Goal: Information Seeking & Learning: Learn about a topic

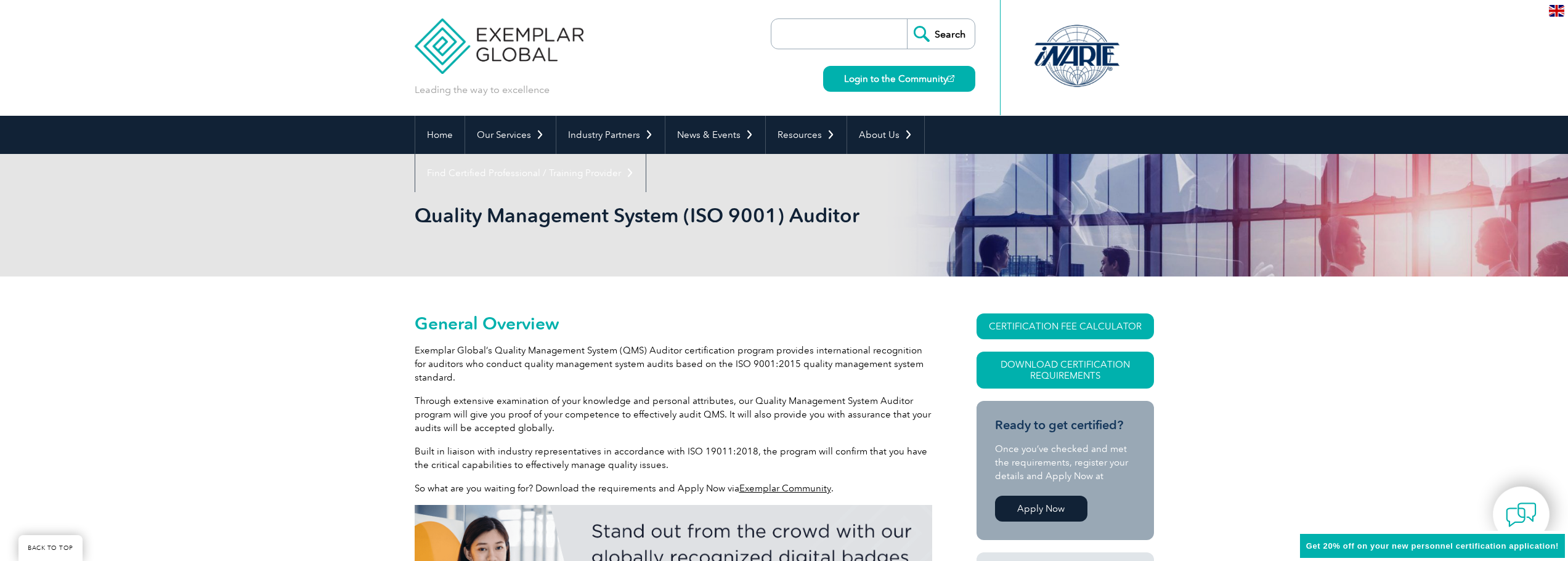
scroll to position [151, 0]
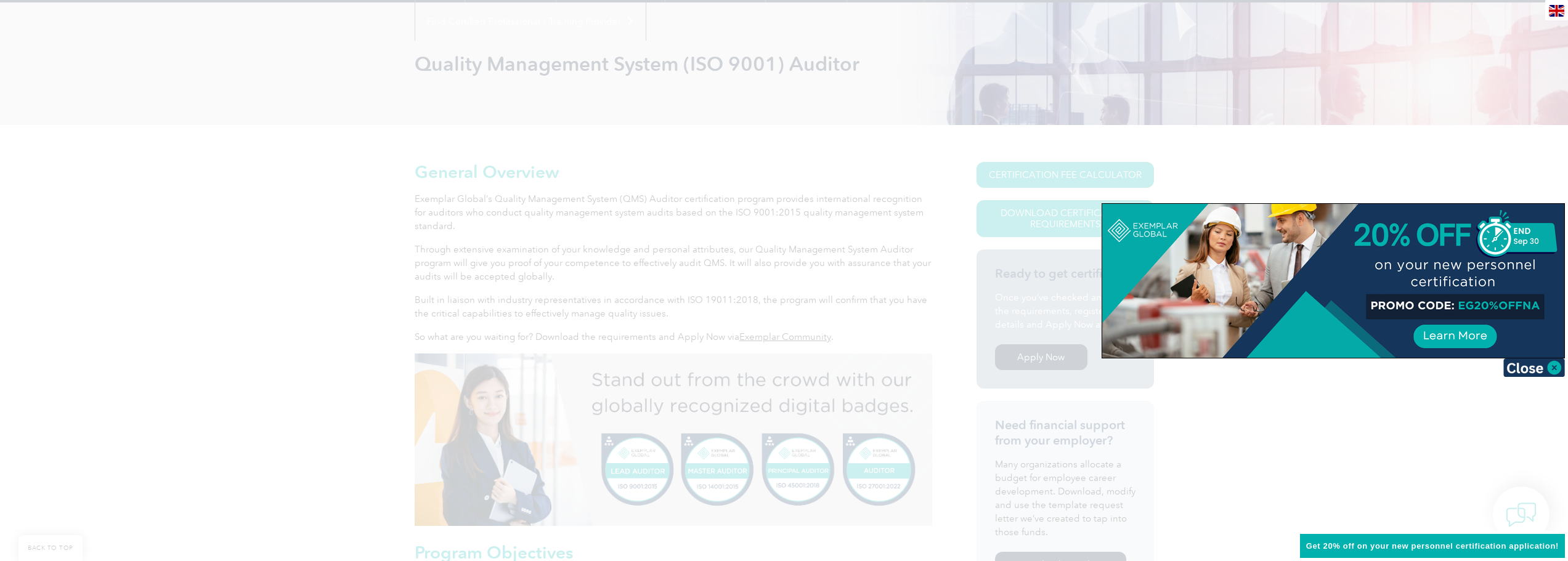
click at [378, 363] on div at bounding box center [784, 280] width 1568 height 561
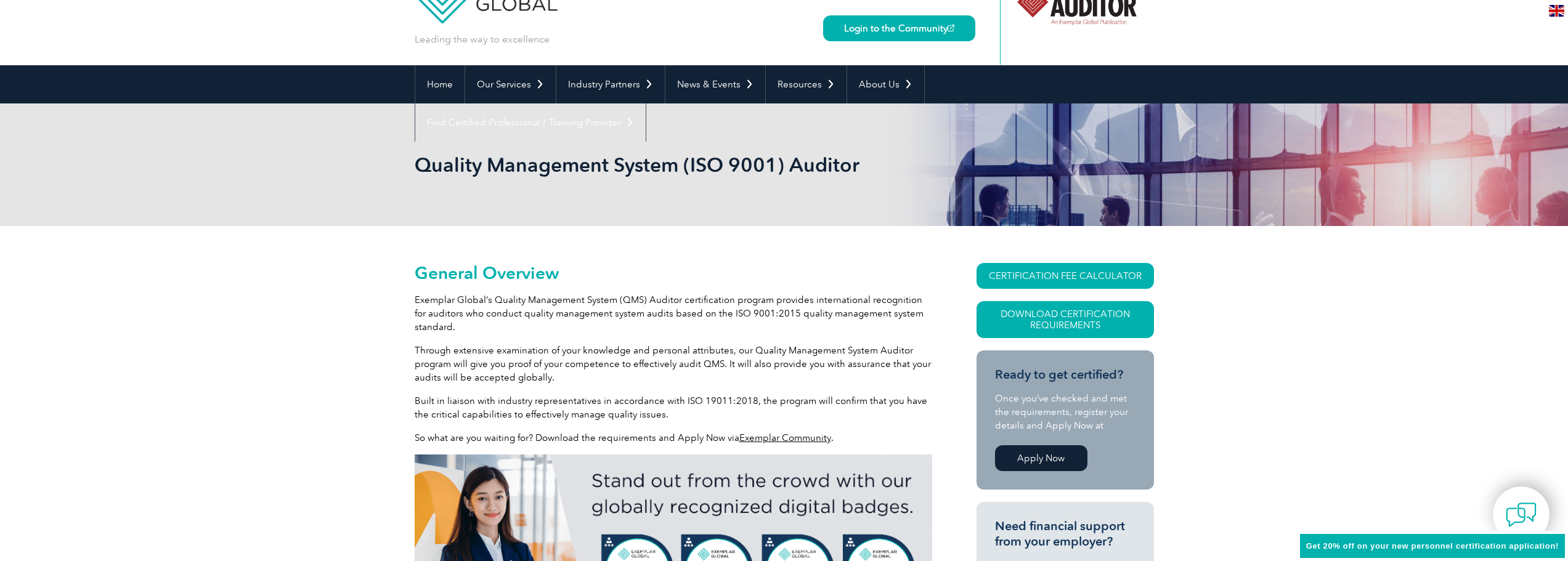
scroll to position [50, 0]
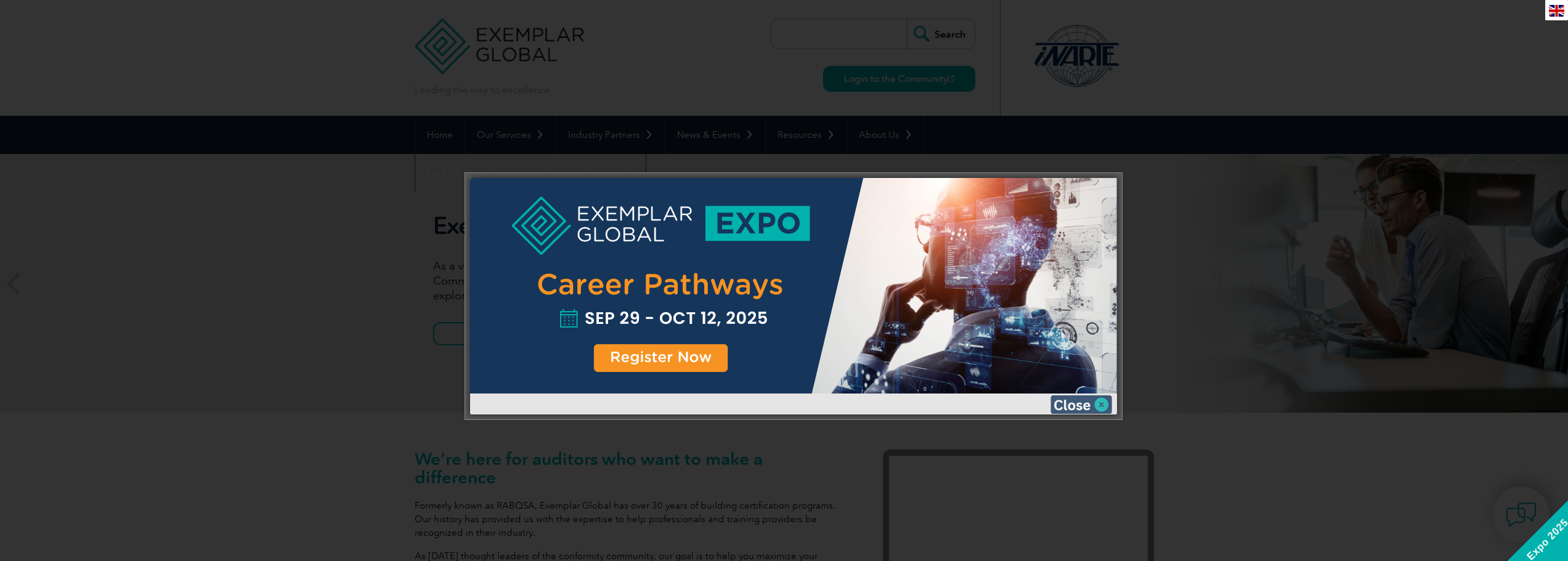
click at [1104, 404] on img at bounding box center [1082, 404] width 62 height 19
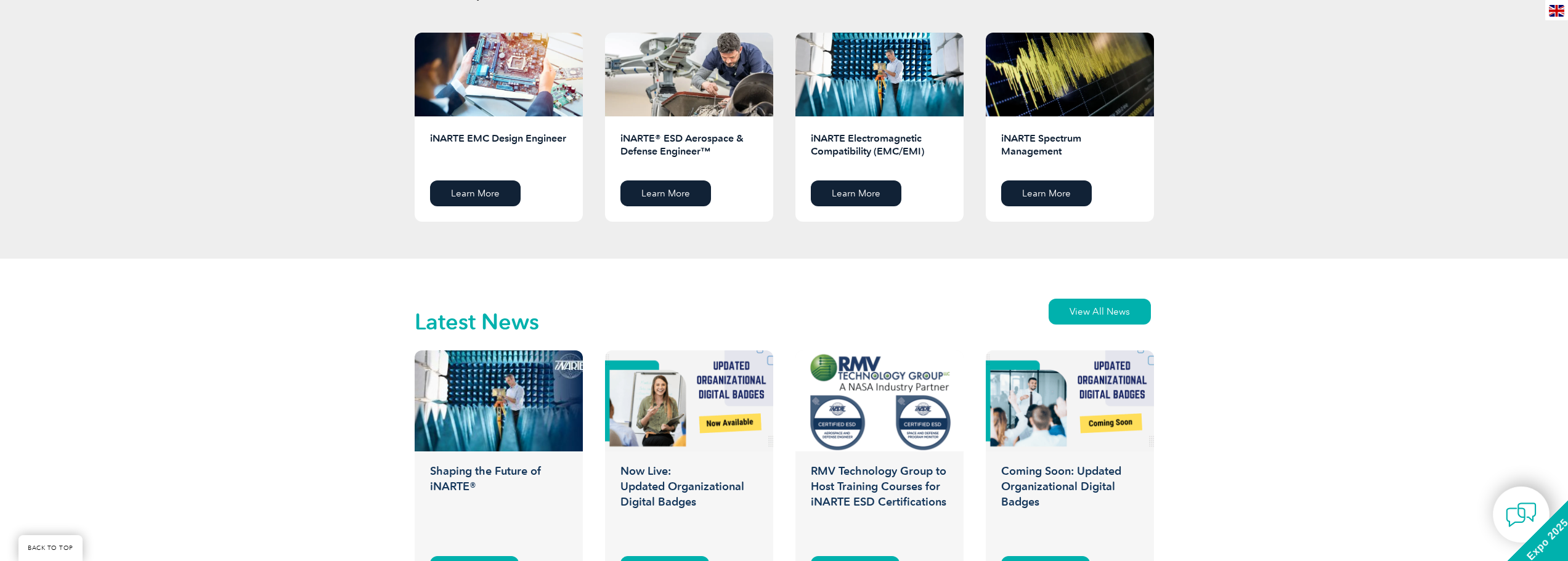
scroll to position [1672, 0]
click at [369, 420] on div "Latest News View All News Shaping the Future of iNARTE® iNARTE News Read More N…" at bounding box center [784, 450] width 1568 height 385
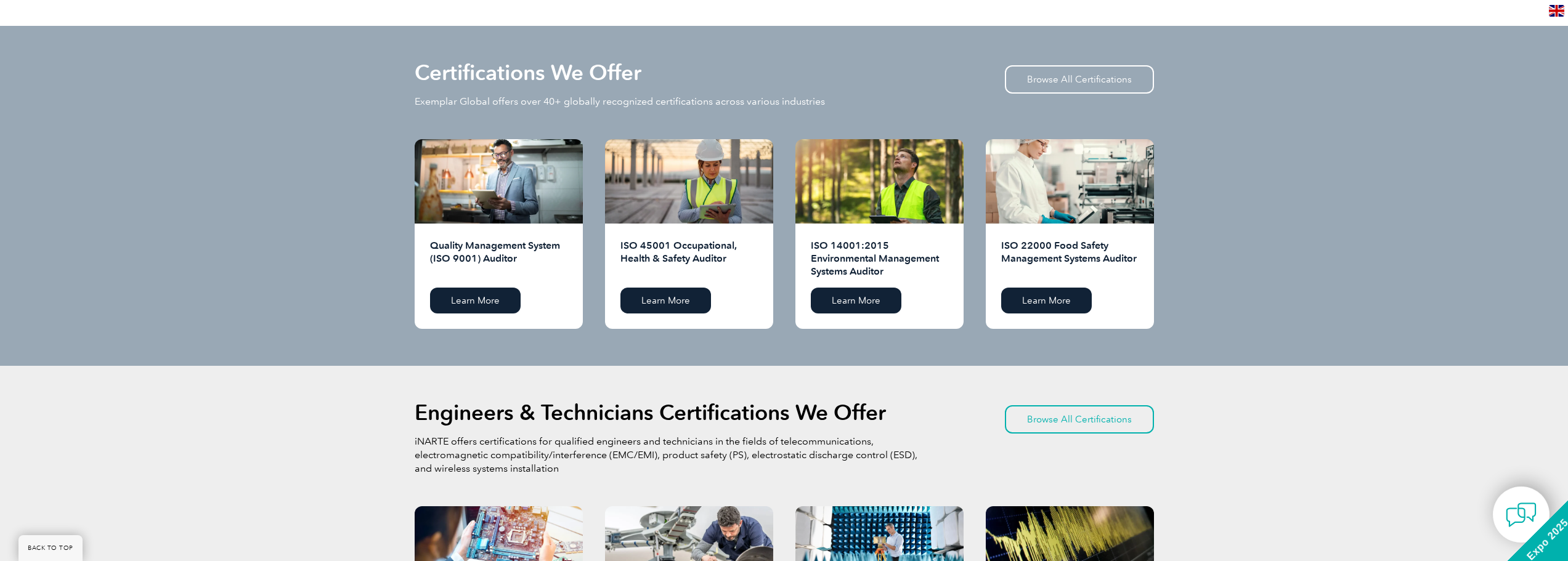
scroll to position [1095, 0]
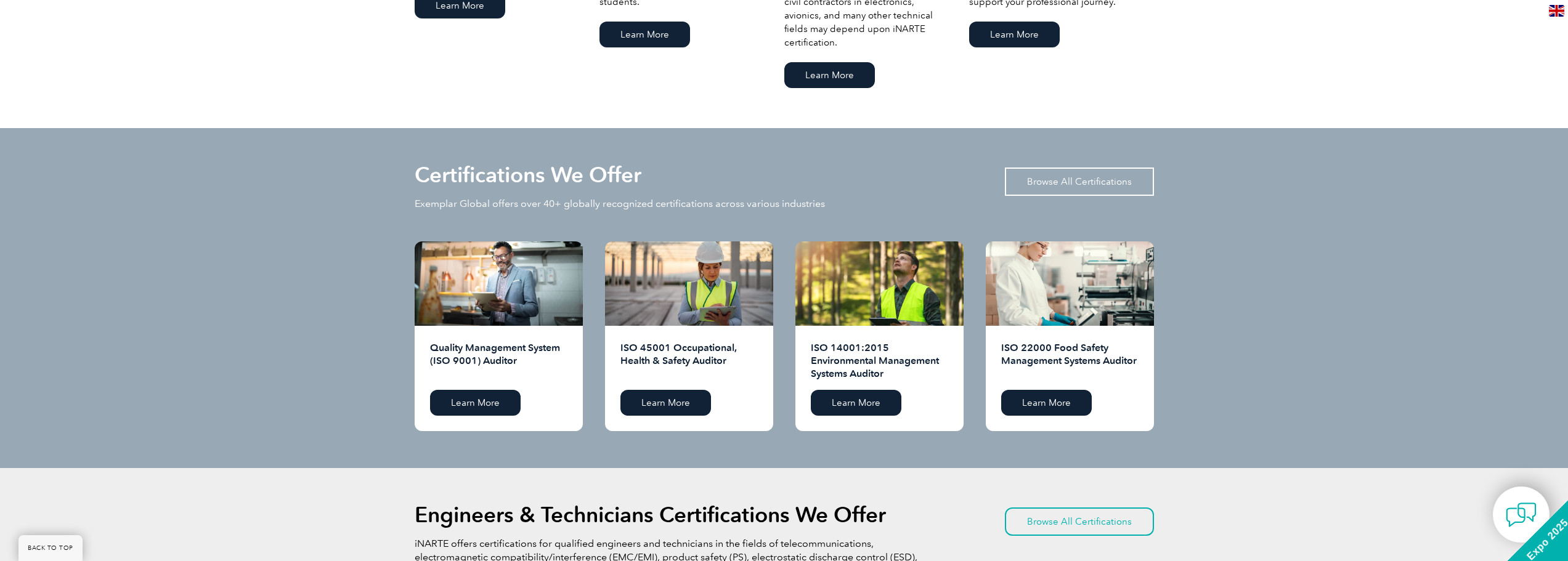
click at [1115, 186] on link "Browse All Certifications" at bounding box center [1079, 181] width 149 height 28
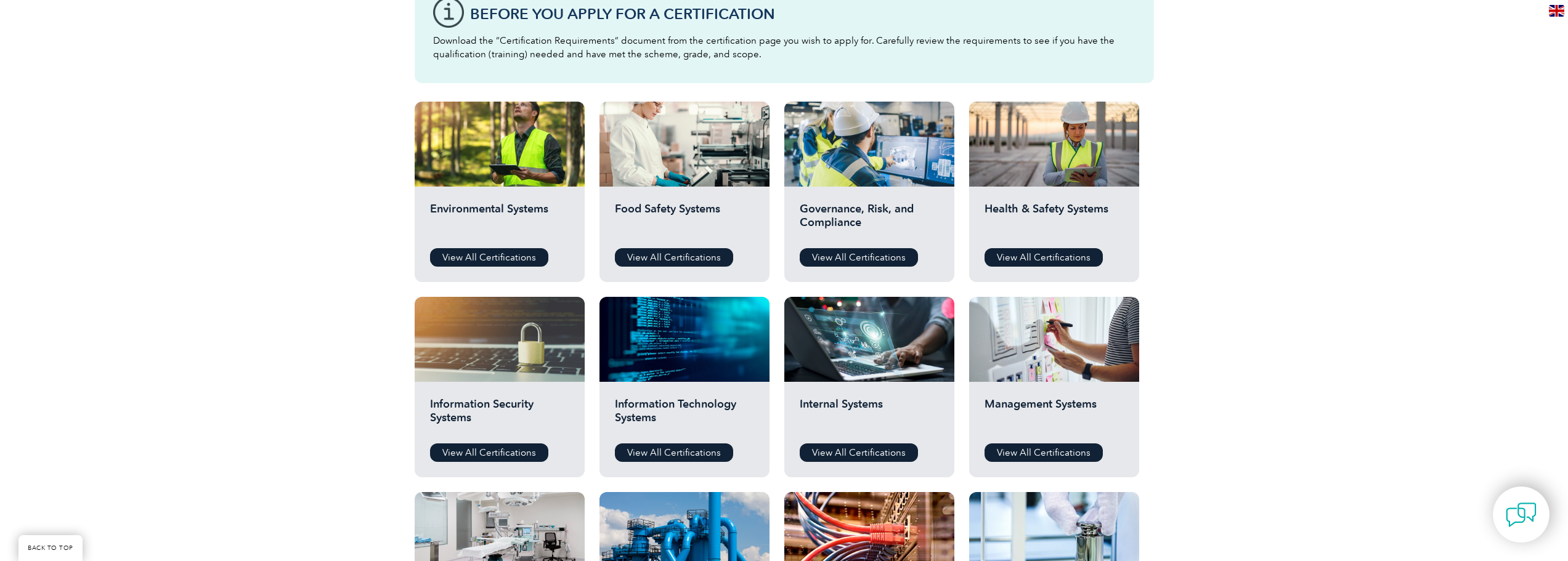
scroll to position [366, 0]
click at [1022, 258] on link "View All Certifications" at bounding box center [1043, 257] width 118 height 19
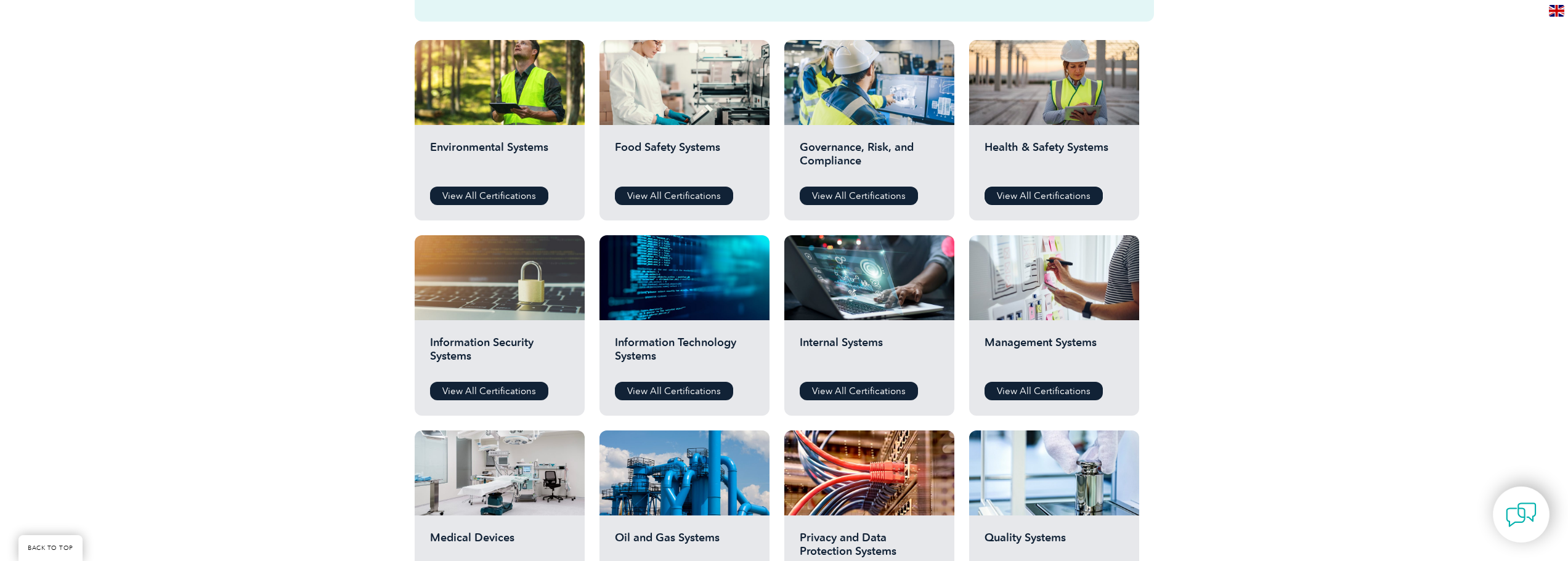
scroll to position [426, 0]
click at [507, 189] on link "View All Certifications" at bounding box center [489, 196] width 118 height 19
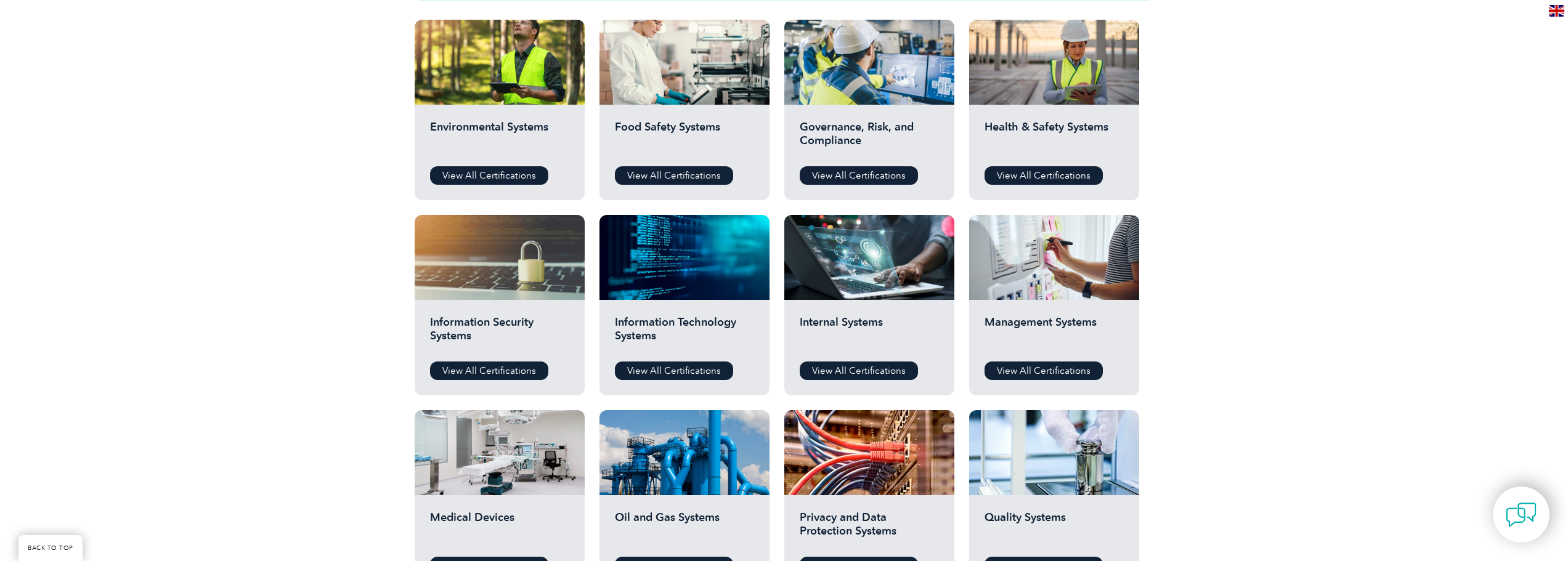
scroll to position [448, 0]
click at [1064, 370] on link "View All Certifications" at bounding box center [1043, 370] width 118 height 19
click at [846, 374] on link "View All Certifications" at bounding box center [858, 370] width 118 height 19
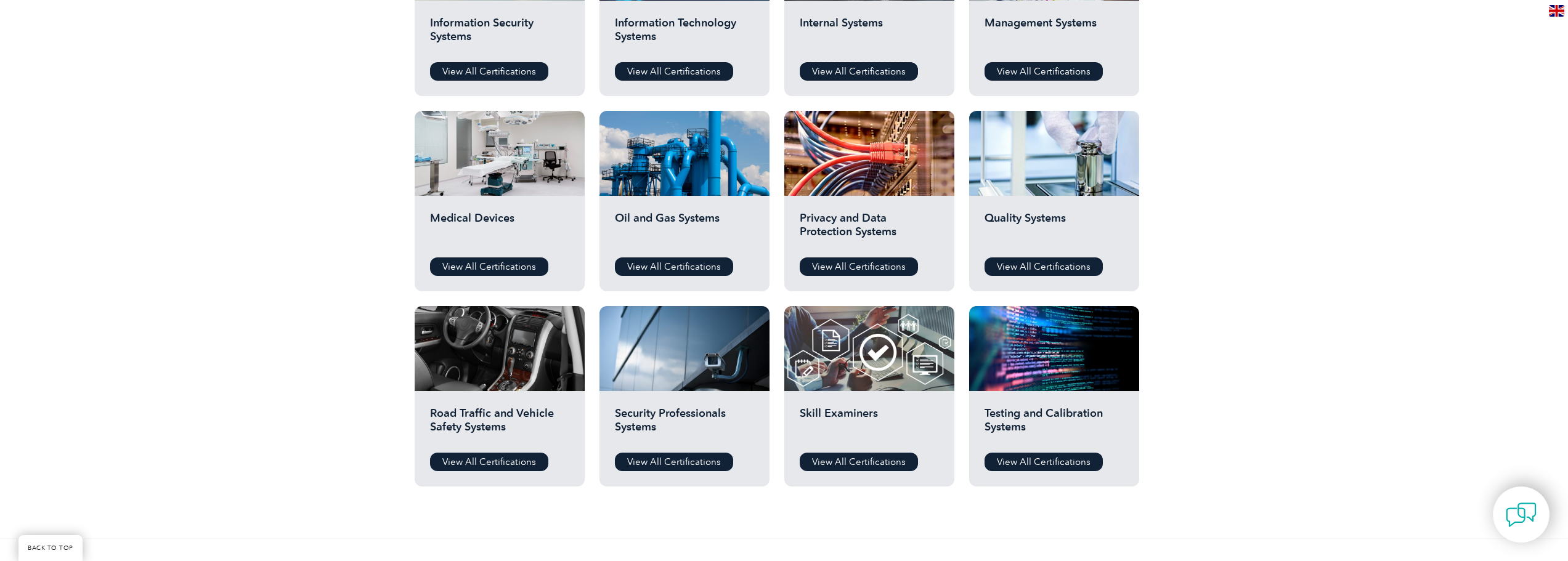
scroll to position [747, 0]
click at [1061, 268] on link "View All Certifications" at bounding box center [1043, 266] width 118 height 19
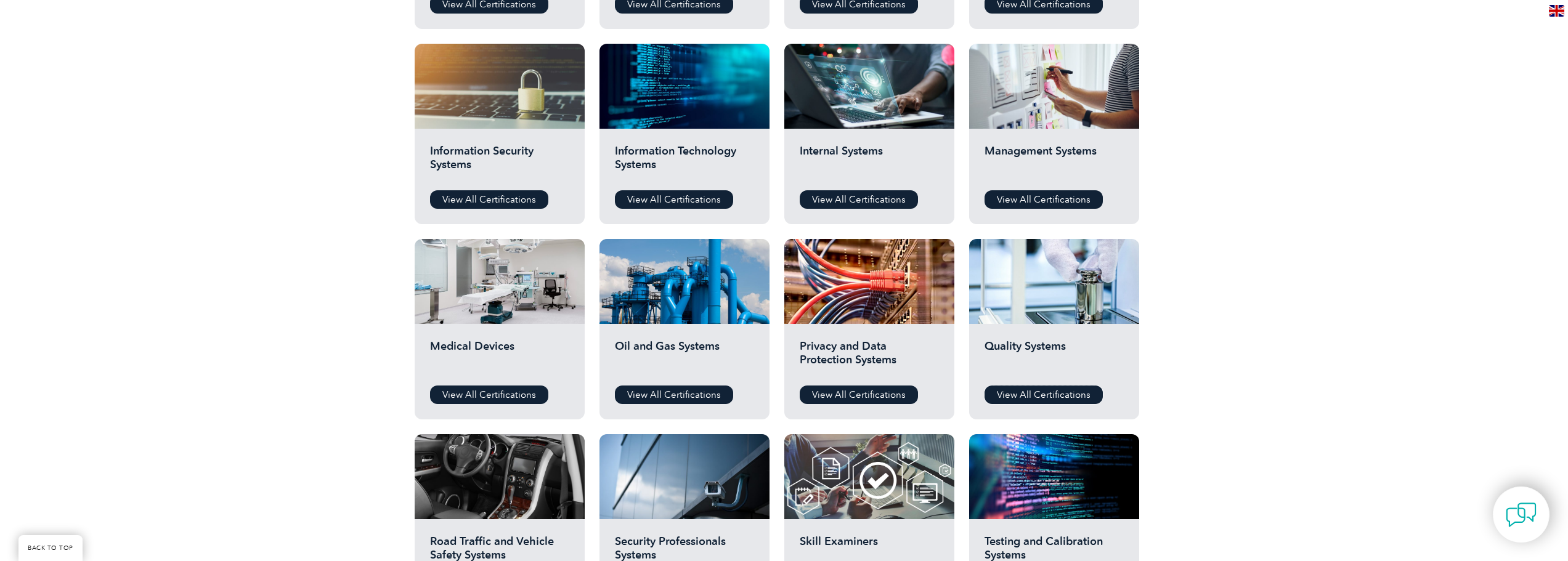
scroll to position [533, 0]
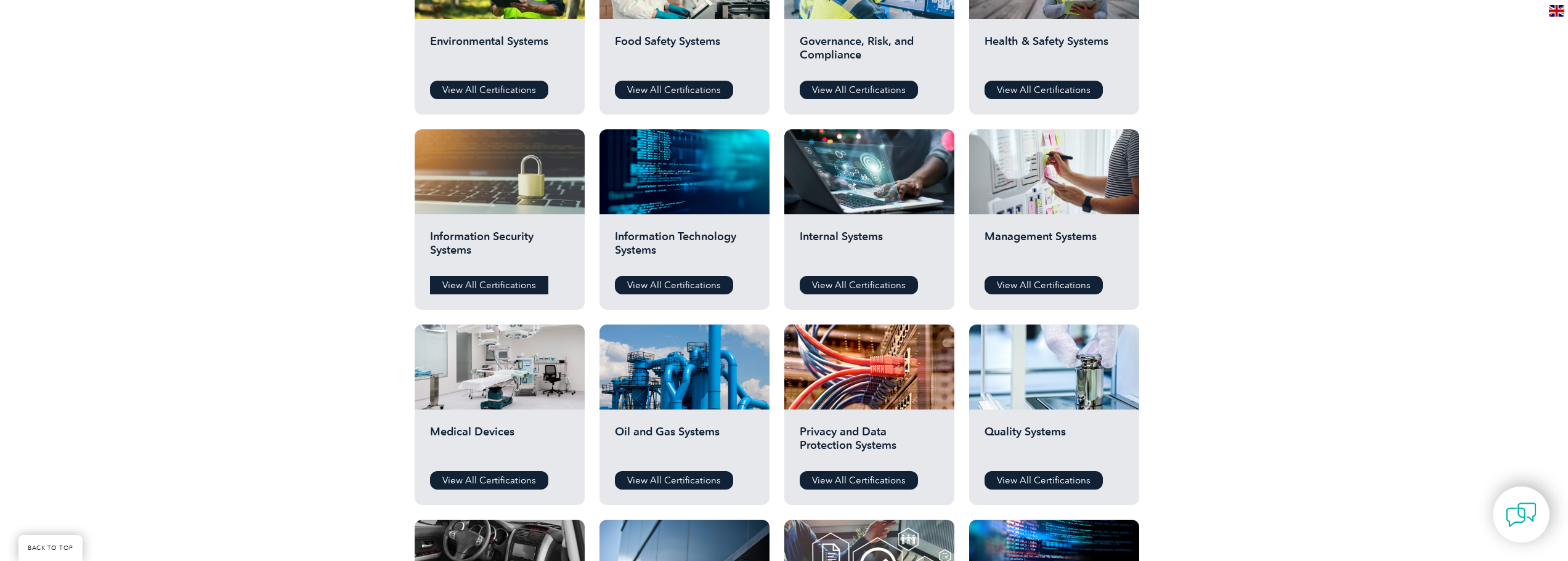
click at [505, 285] on link "View All Certifications" at bounding box center [489, 285] width 118 height 19
click at [662, 280] on link "View All Certifications" at bounding box center [673, 285] width 118 height 19
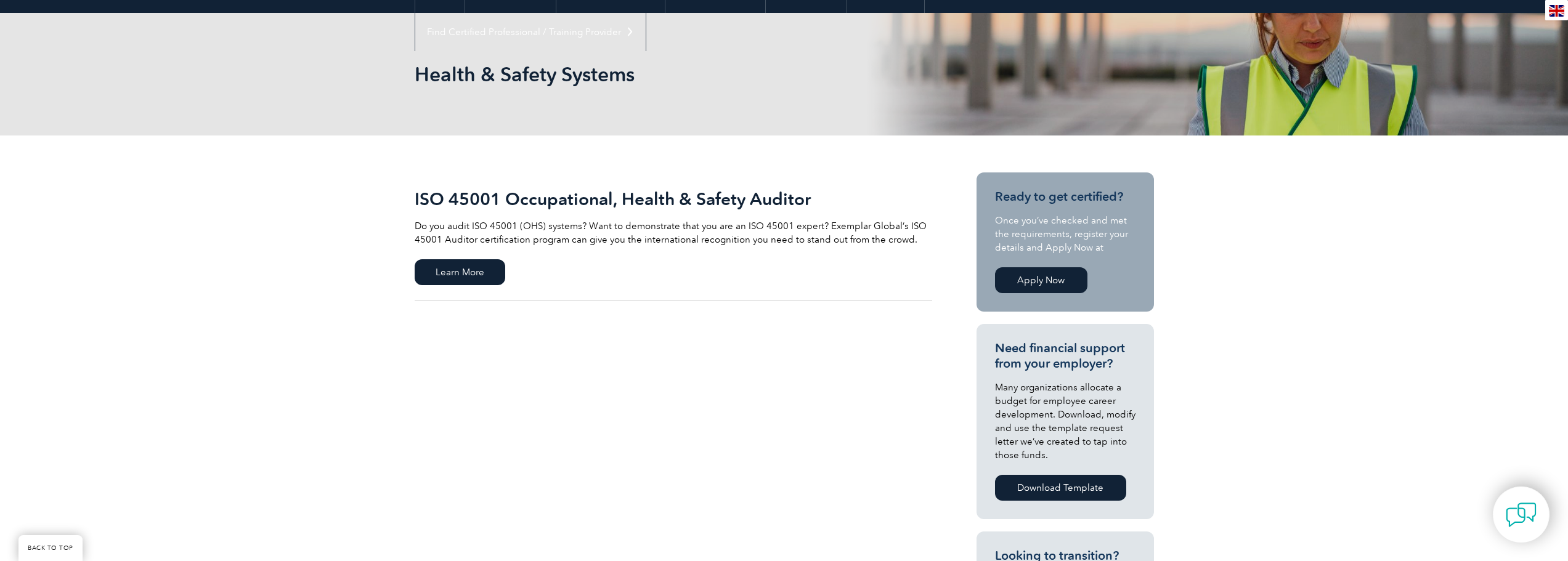
scroll to position [137, 0]
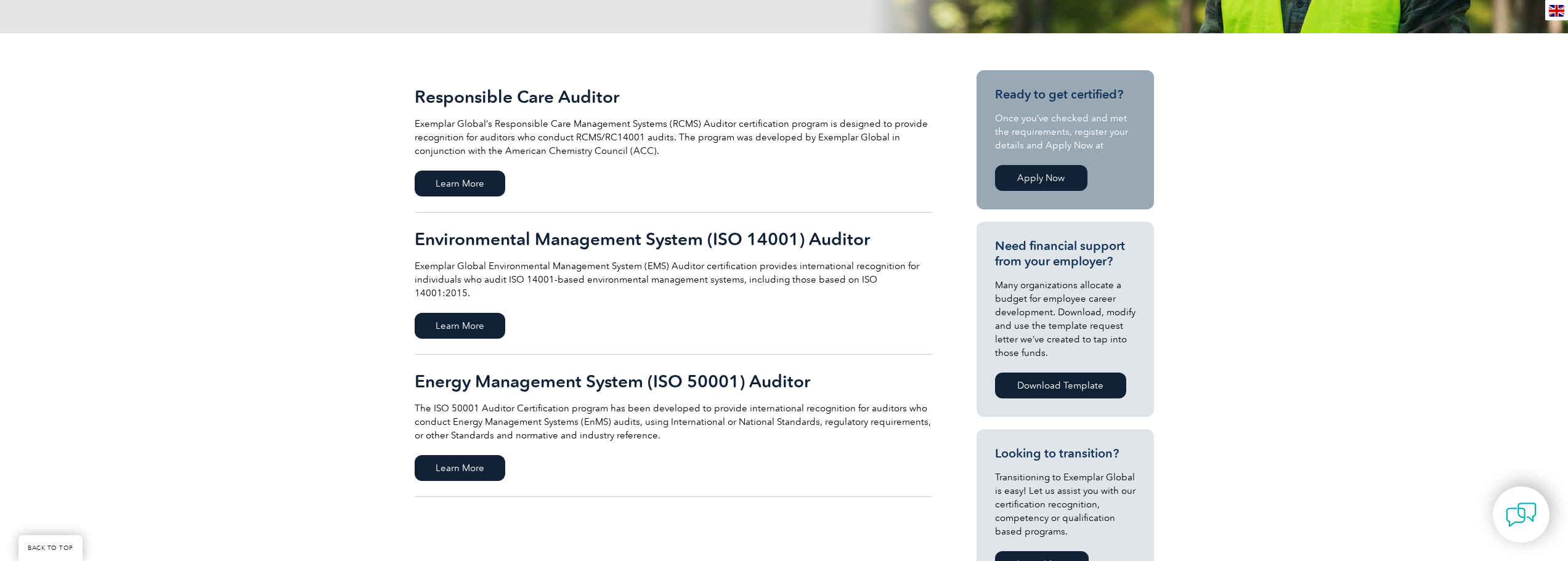
scroll to position [244, 0]
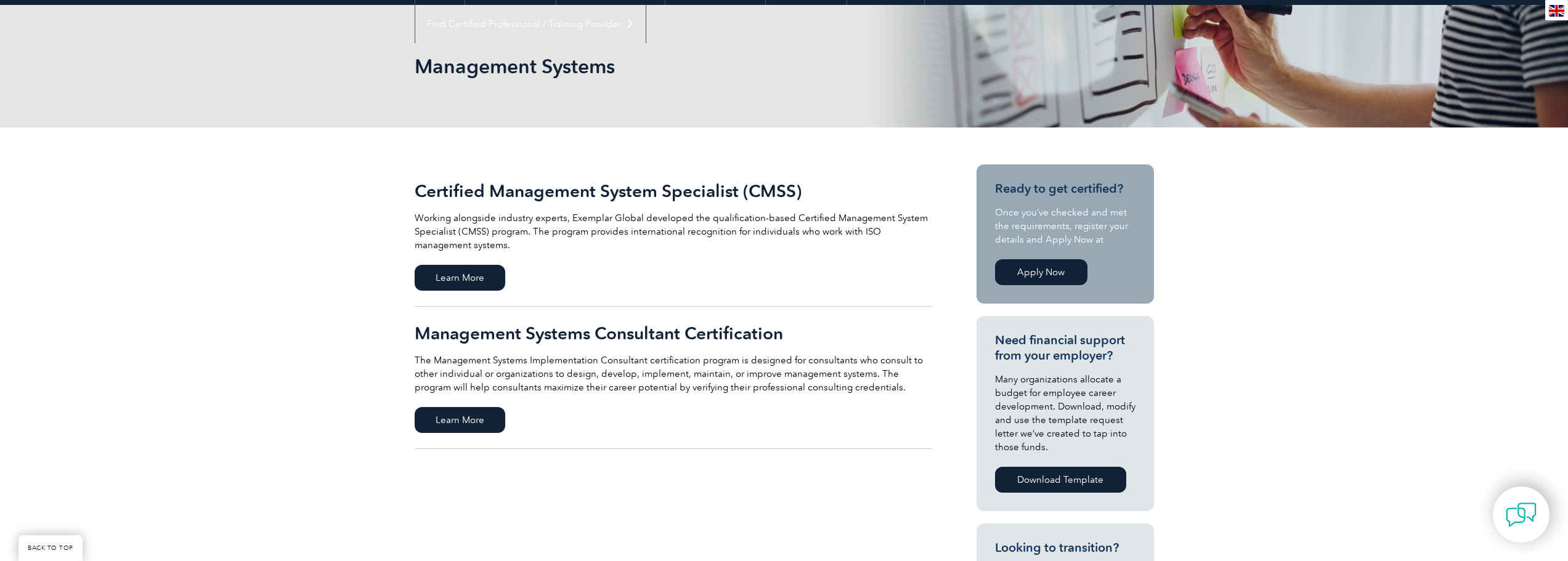
scroll to position [150, 0]
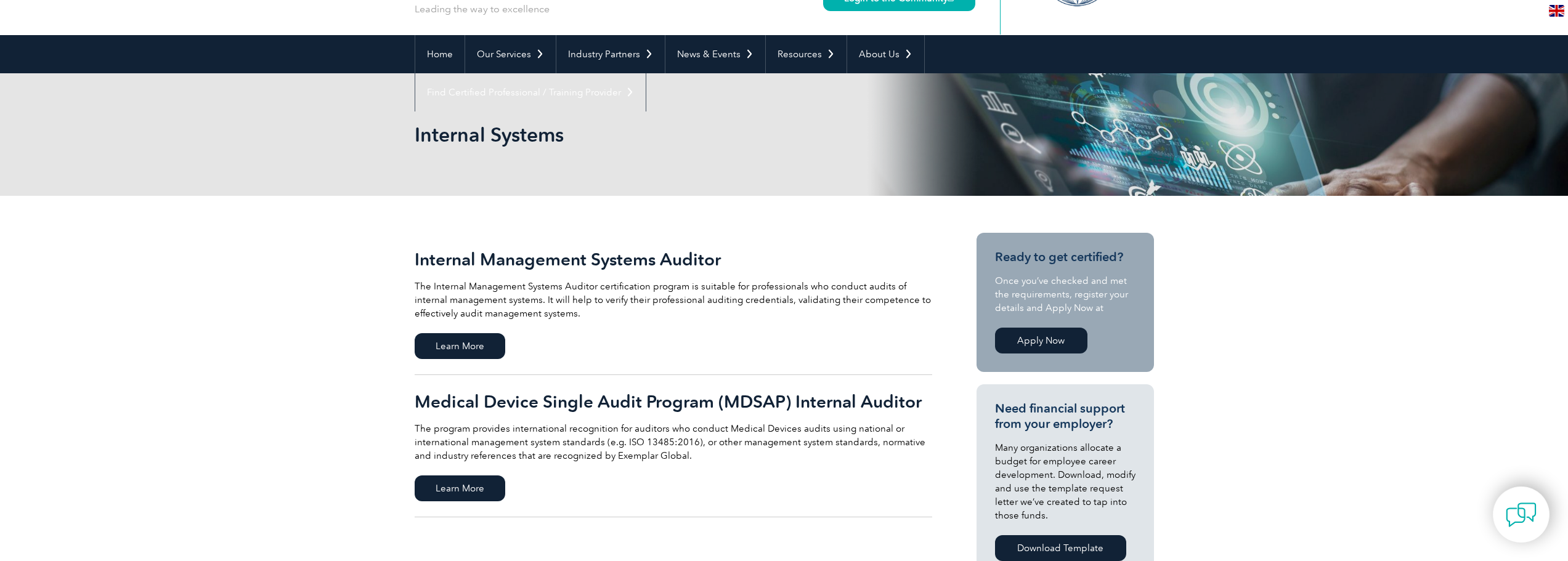
scroll to position [82, 0]
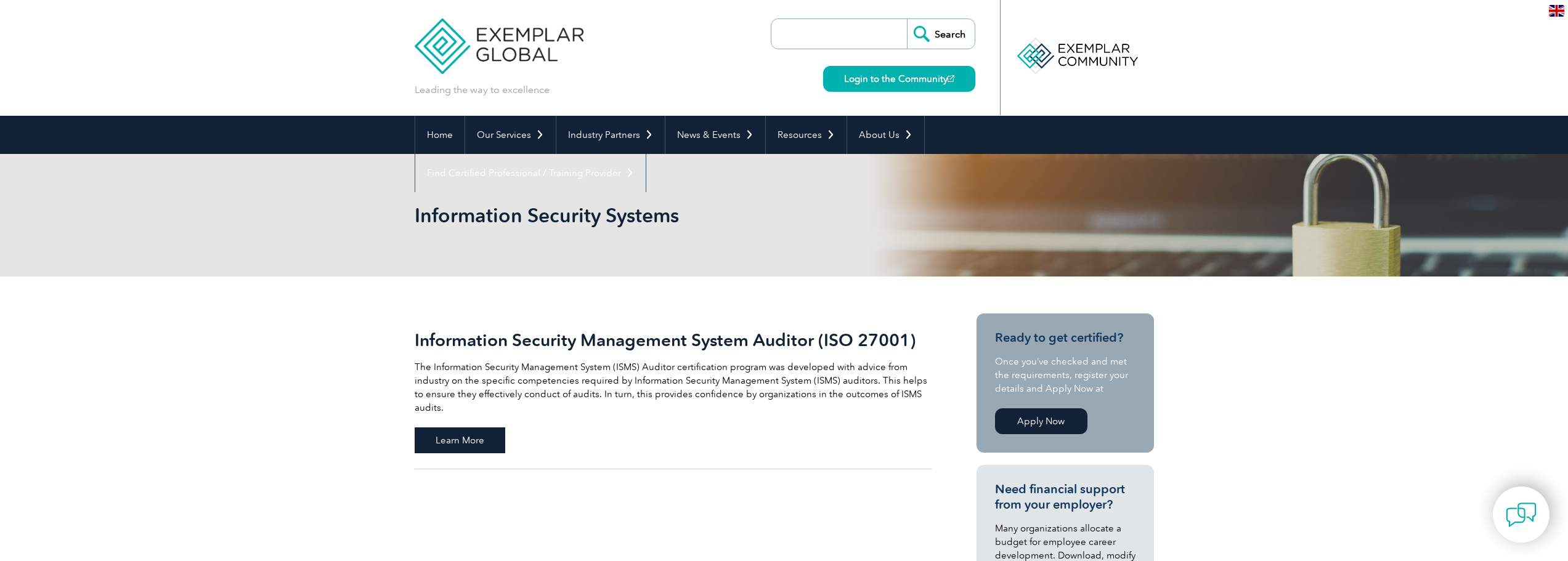
click at [433, 432] on span "Learn More" at bounding box center [460, 441] width 90 height 26
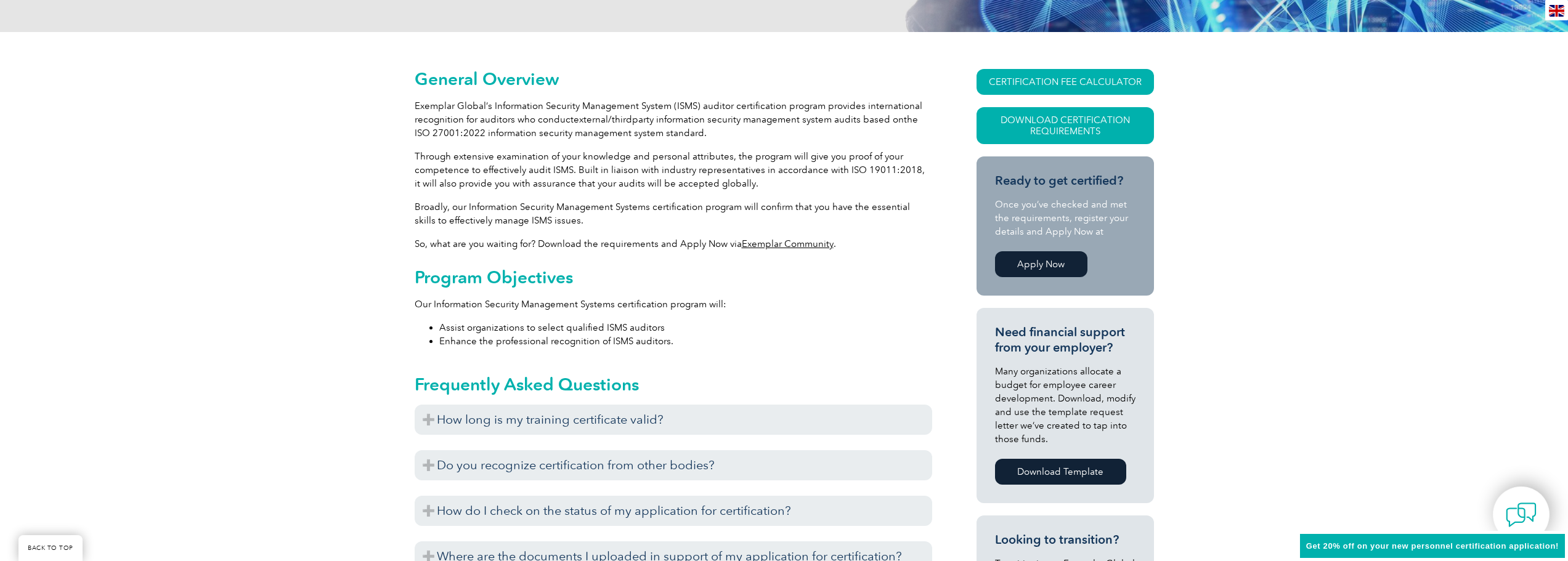
scroll to position [279, 0]
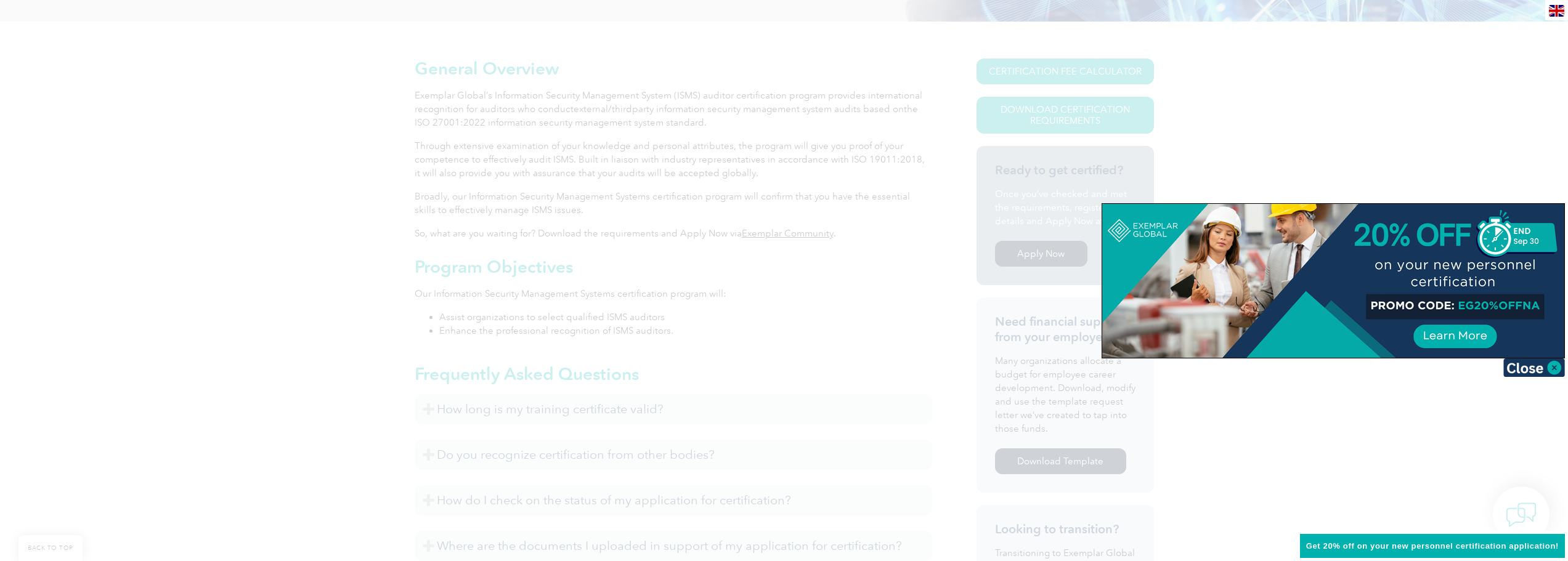
click at [370, 352] on div at bounding box center [784, 280] width 1568 height 561
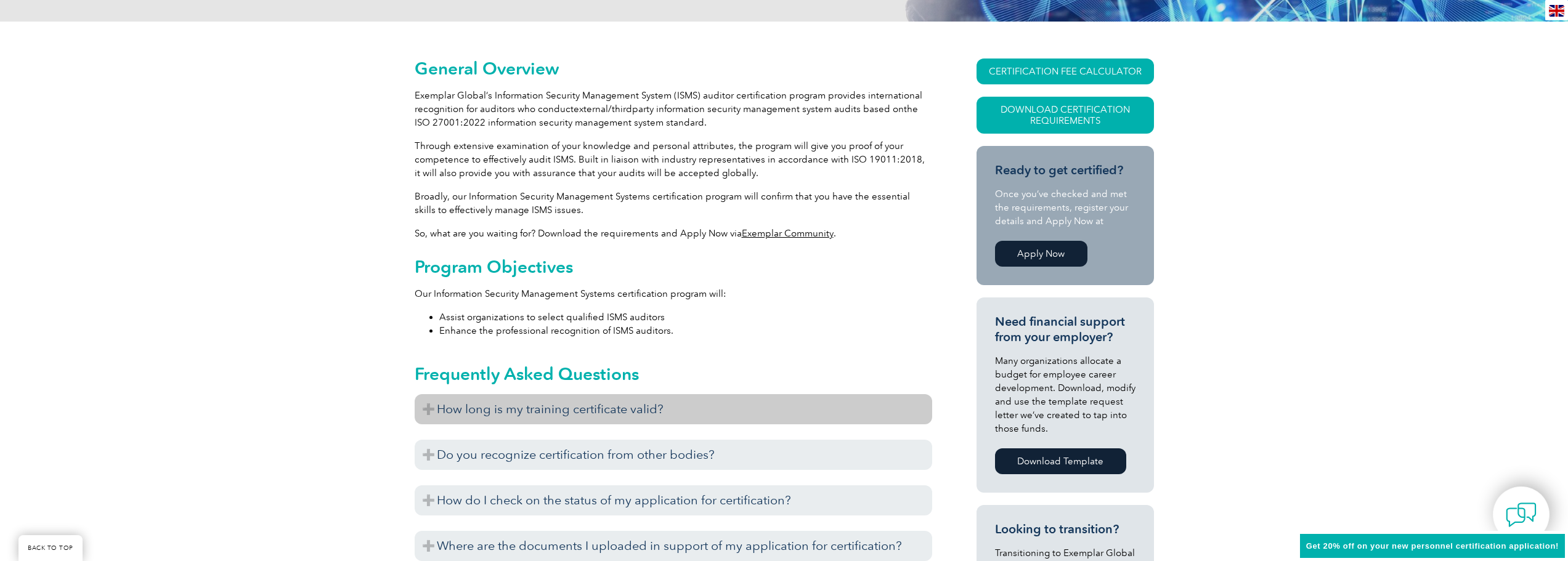
click at [429, 413] on h3 "How long is my training certificate valid?" at bounding box center [673, 409] width 517 height 30
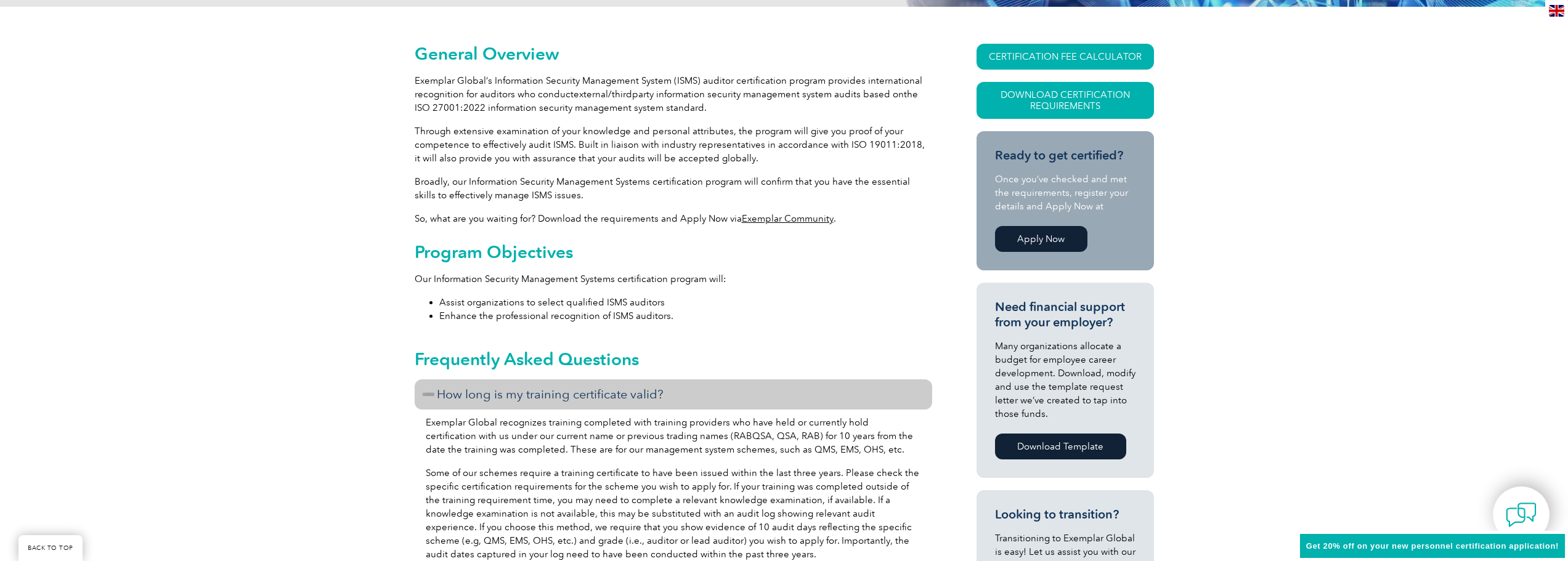
scroll to position [294, 0]
click at [688, 397] on h3 "How long is my training certificate valid?" at bounding box center [673, 394] width 517 height 30
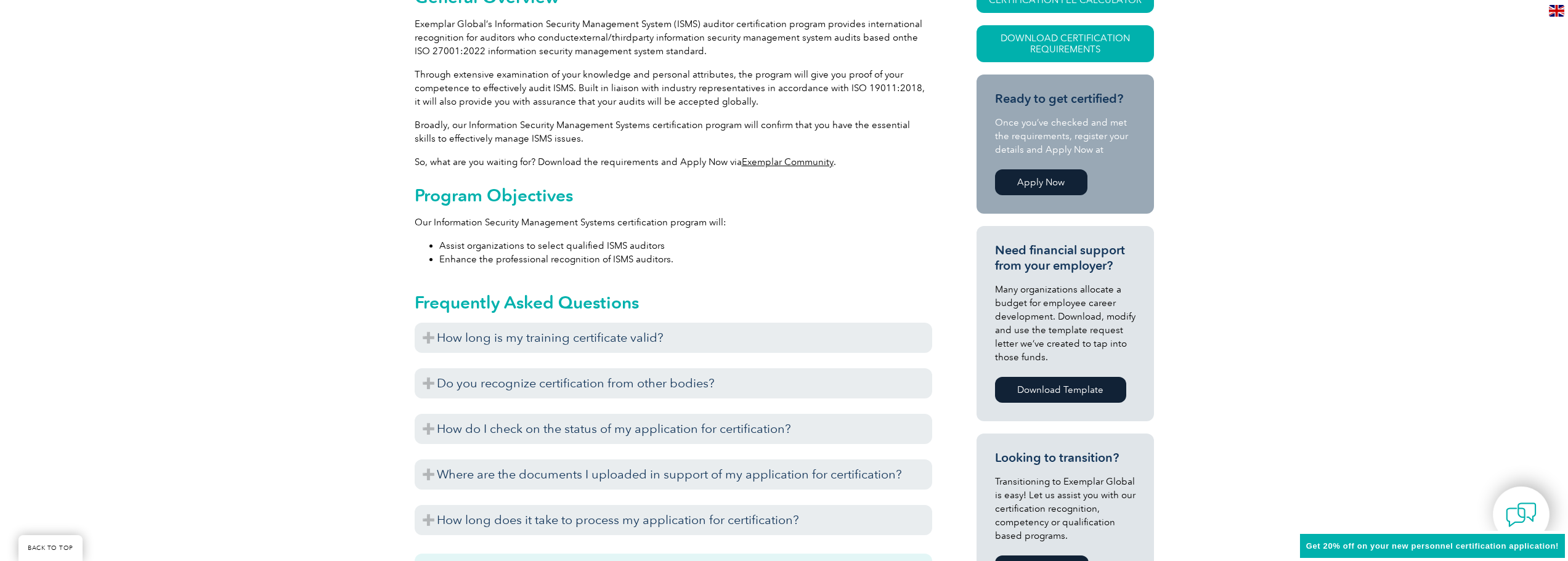
scroll to position [0, 0]
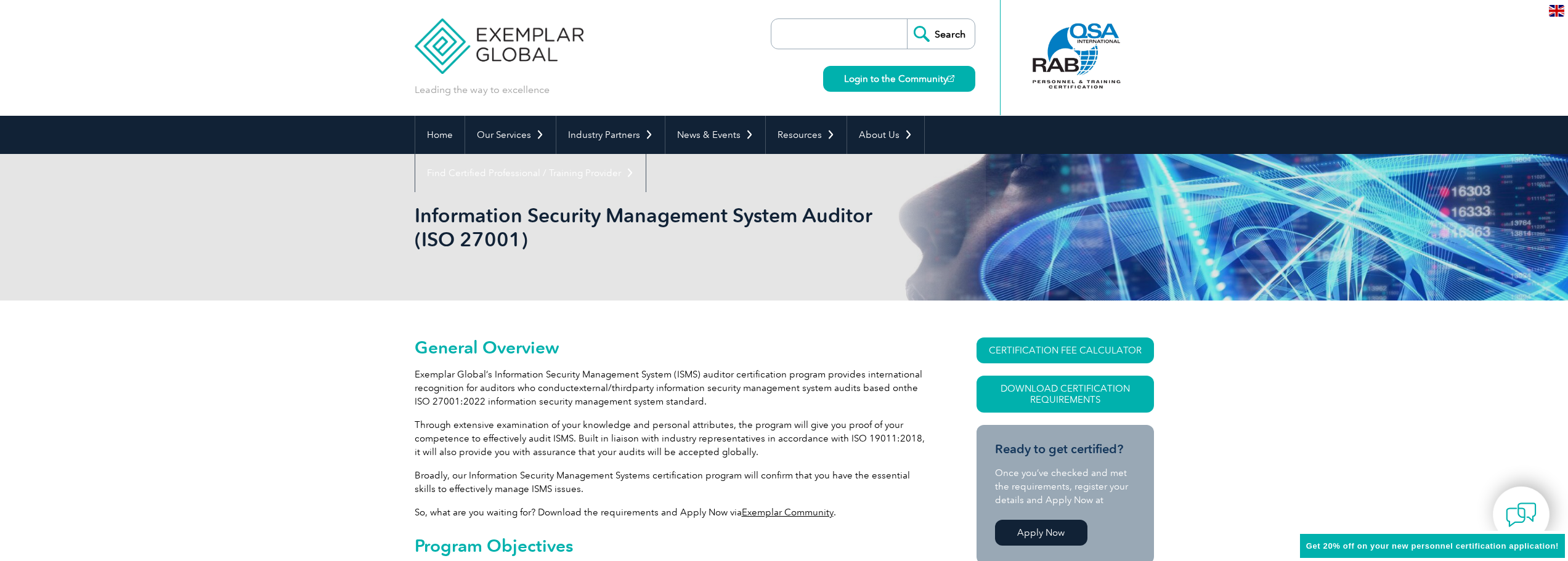
click at [754, 389] on span "party information security management system audits based on" at bounding box center [768, 388] width 272 height 11
